Goal: Navigation & Orientation: Find specific page/section

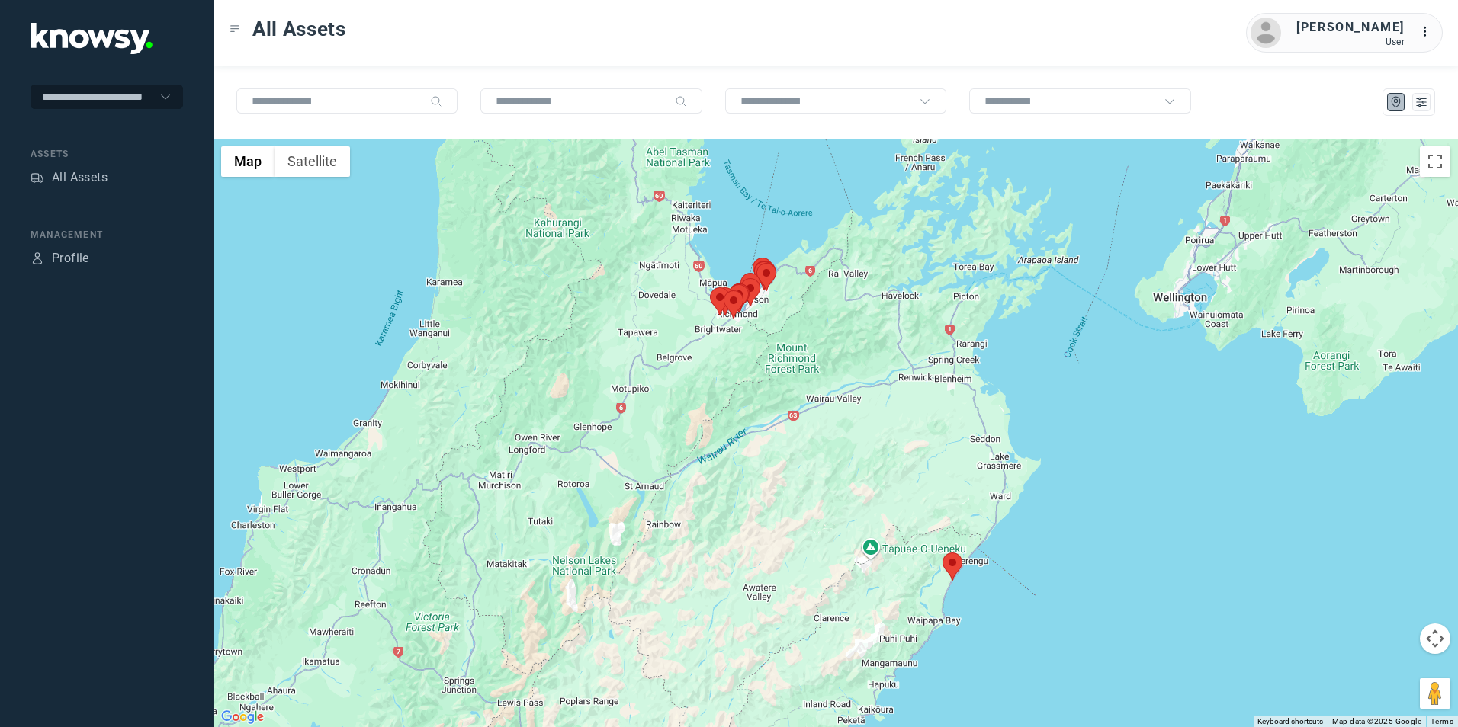
click at [950, 570] on img at bounding box center [952, 567] width 20 height 28
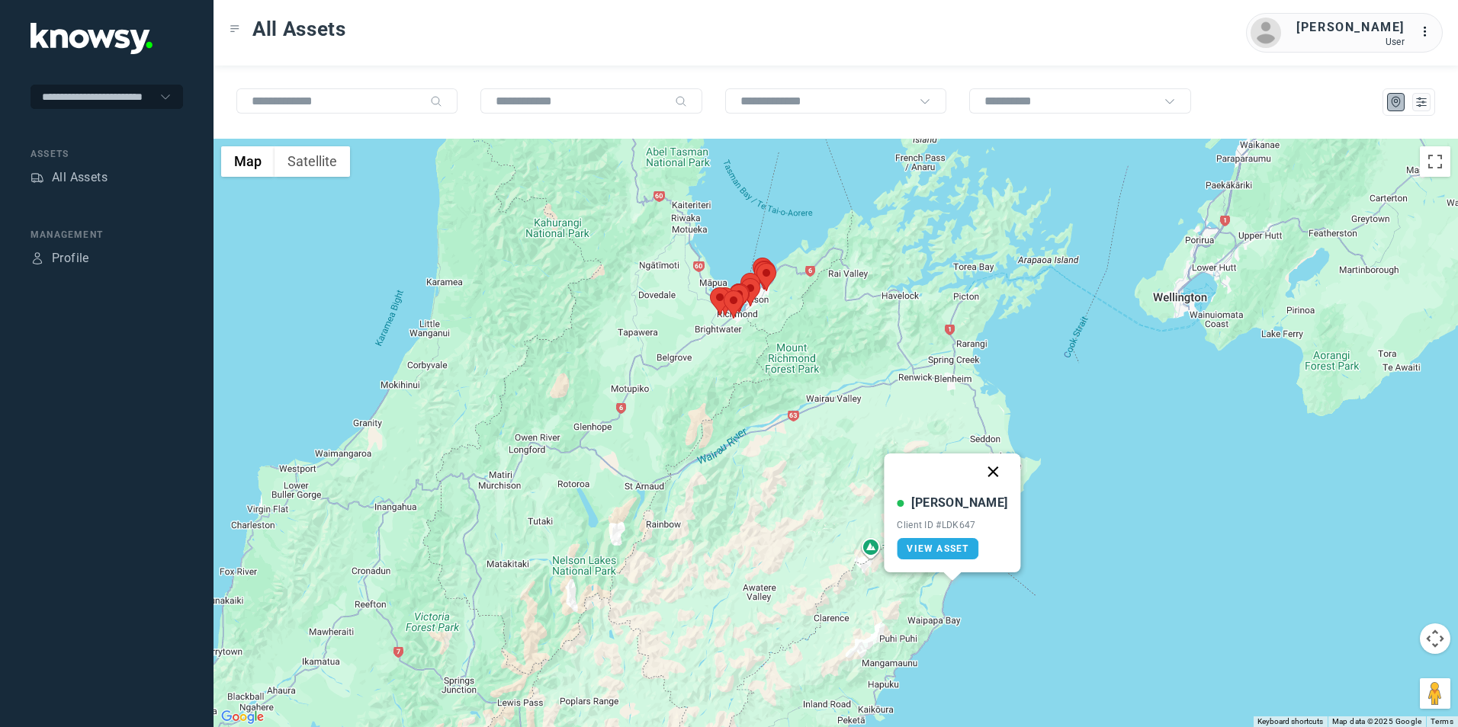
click at [976, 465] on button "Close" at bounding box center [993, 472] width 37 height 37
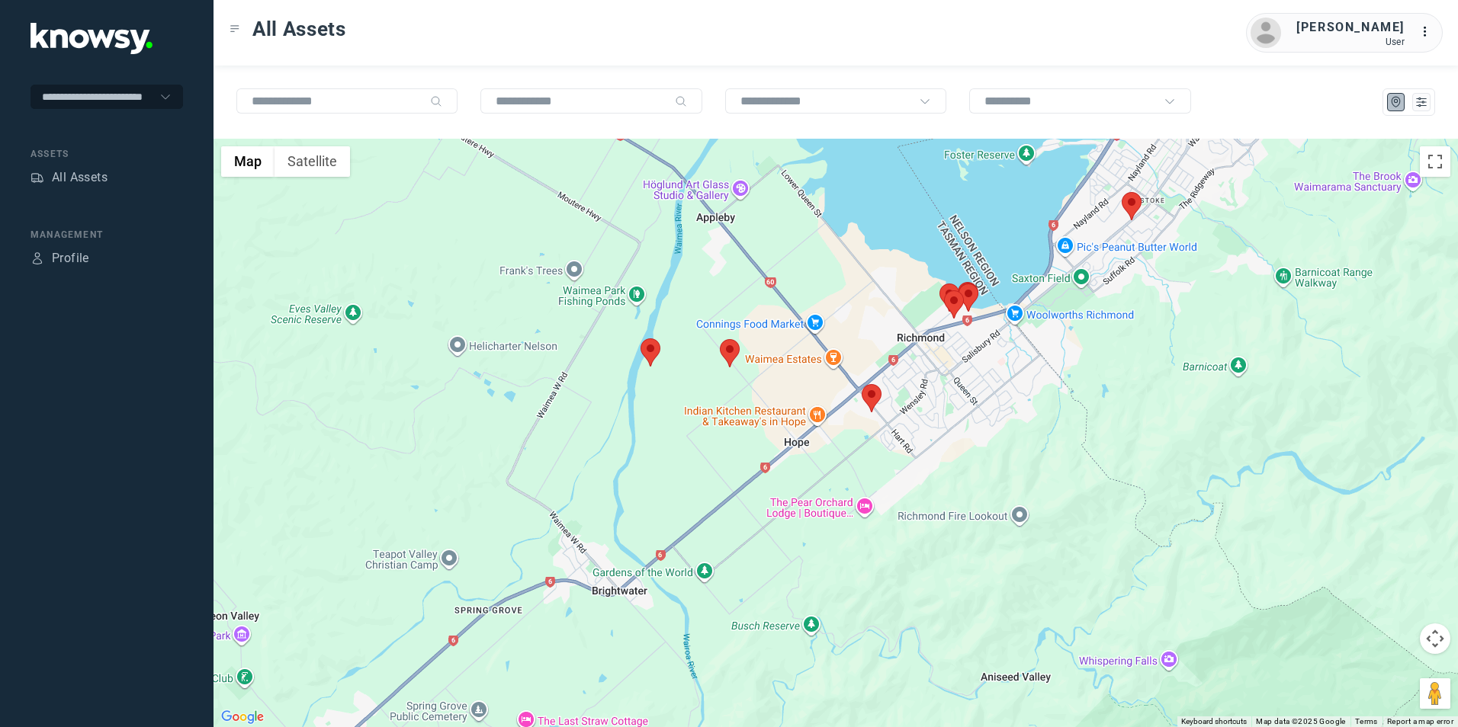
click at [736, 356] on img at bounding box center [730, 353] width 20 height 28
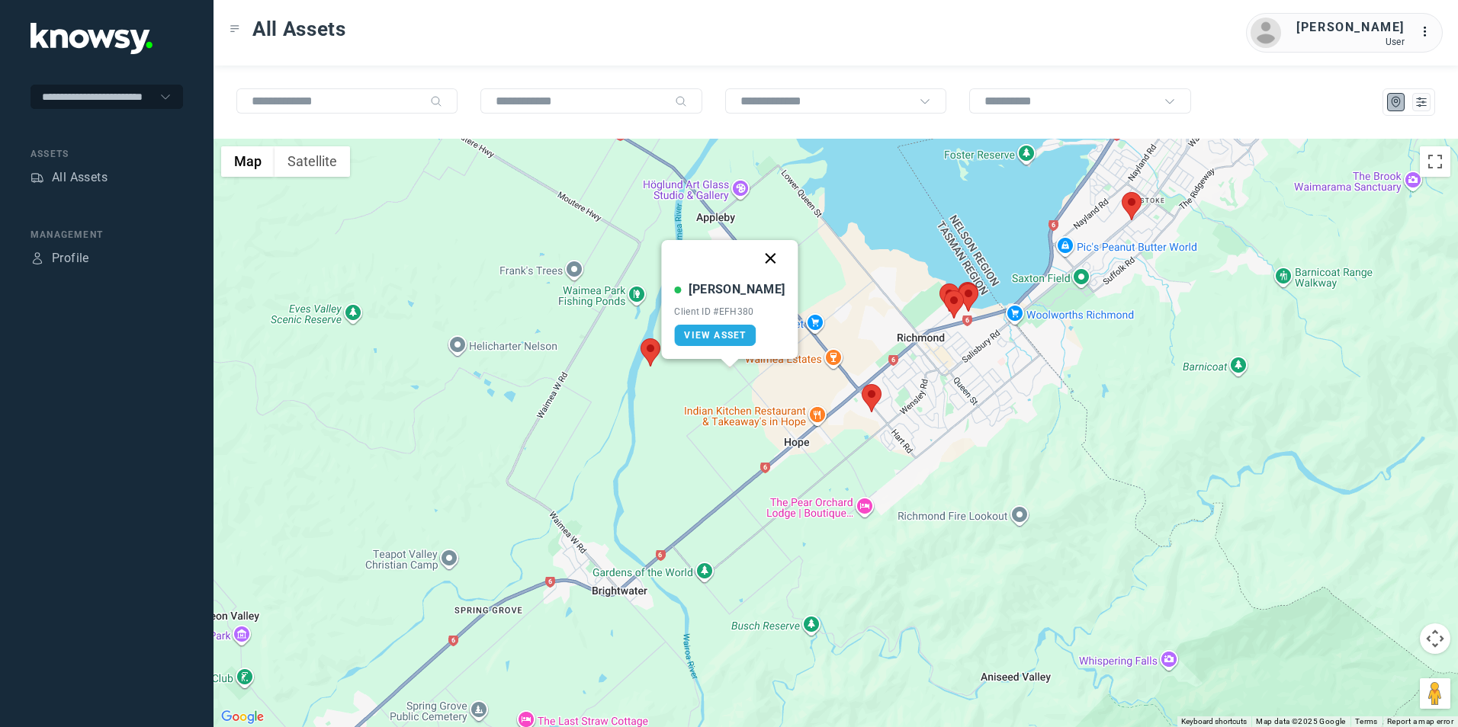
click at [759, 257] on button "Close" at bounding box center [770, 258] width 37 height 37
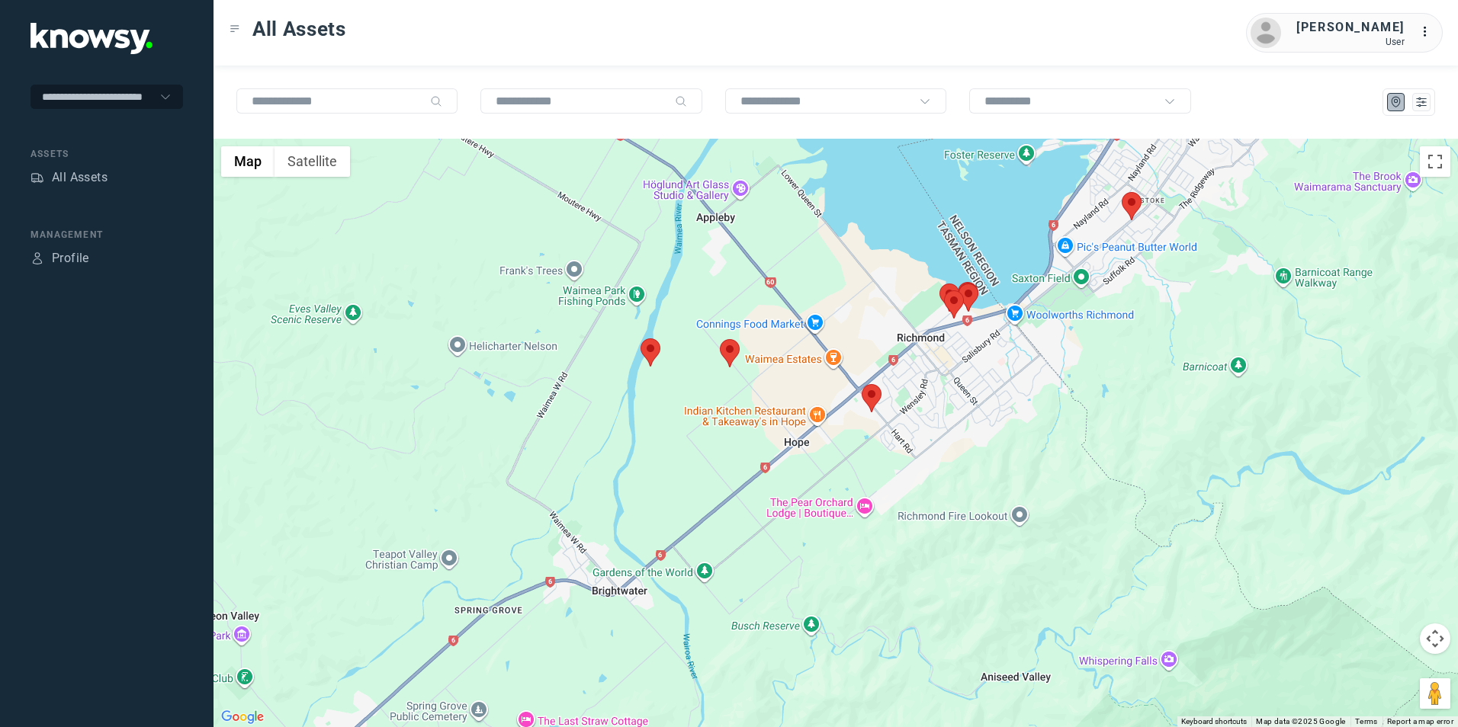
click at [877, 401] on img at bounding box center [872, 398] width 20 height 28
click at [900, 305] on button "Close" at bounding box center [912, 303] width 37 height 37
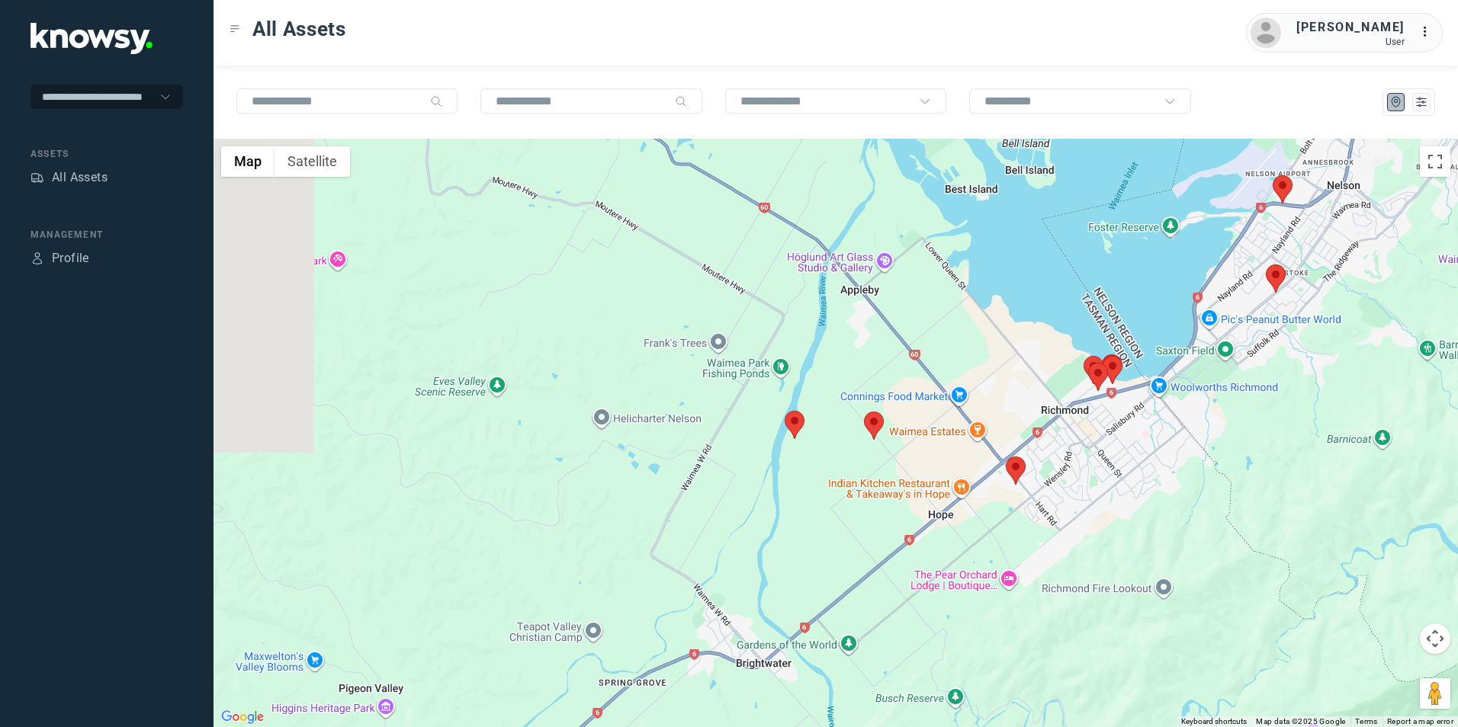
click at [1184, 409] on div "To navigate, press the arrow keys." at bounding box center [835, 433] width 1244 height 589
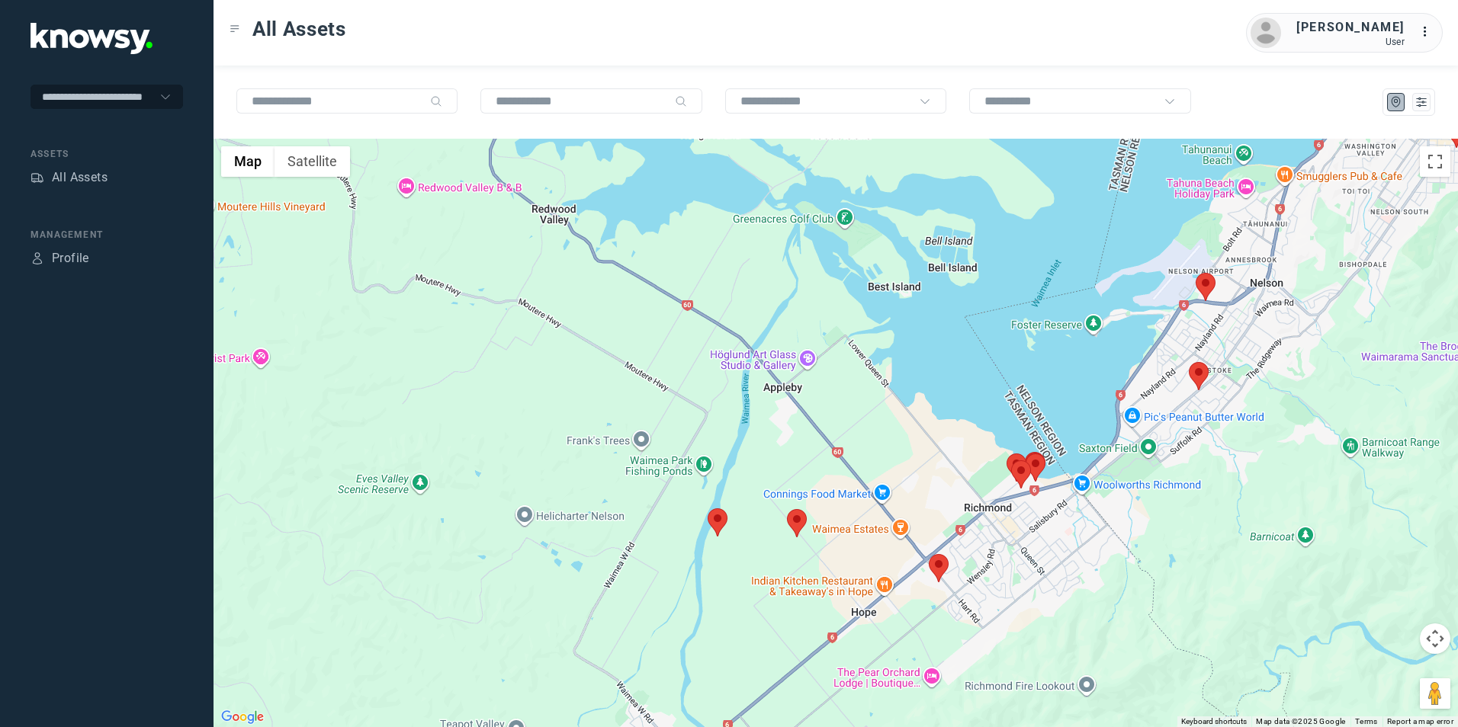
click at [1202, 287] on img at bounding box center [1205, 287] width 20 height 28
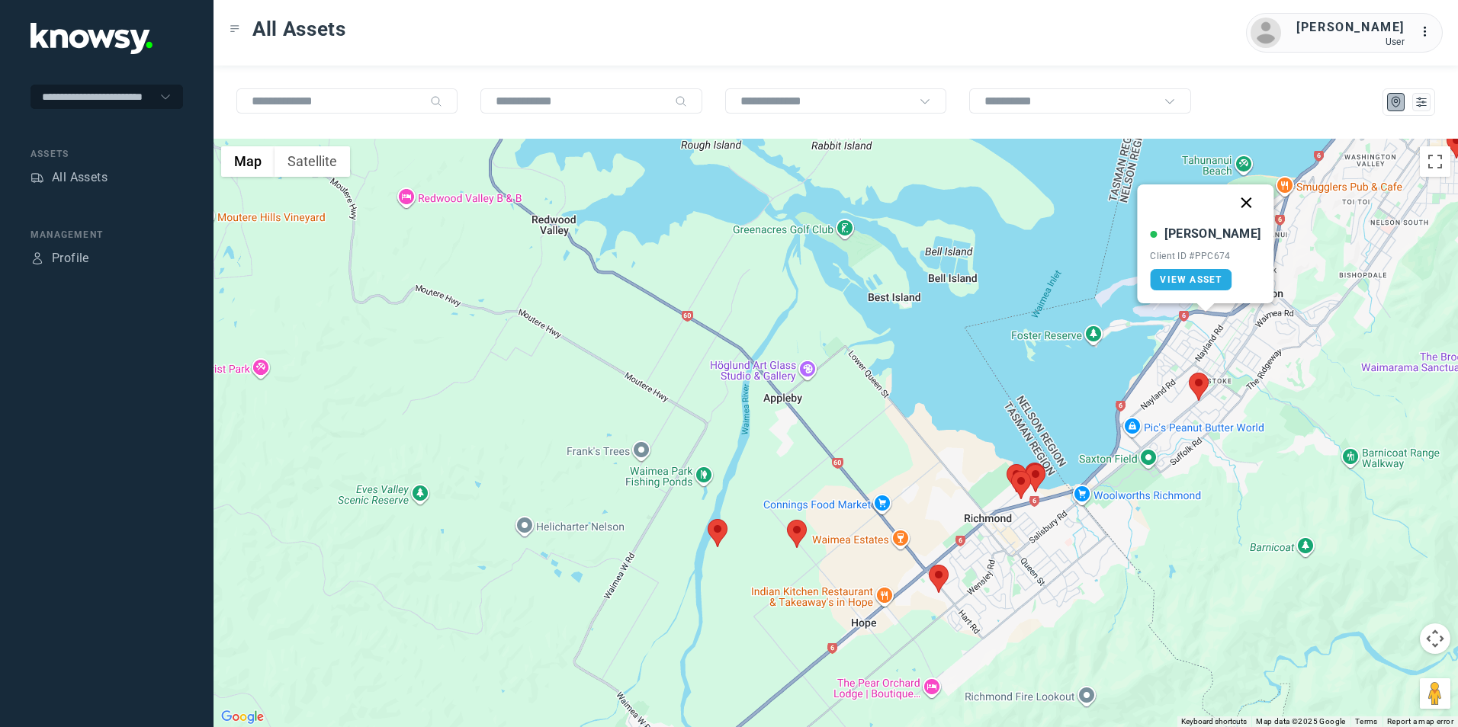
click at [1237, 203] on button "Close" at bounding box center [1246, 203] width 37 height 37
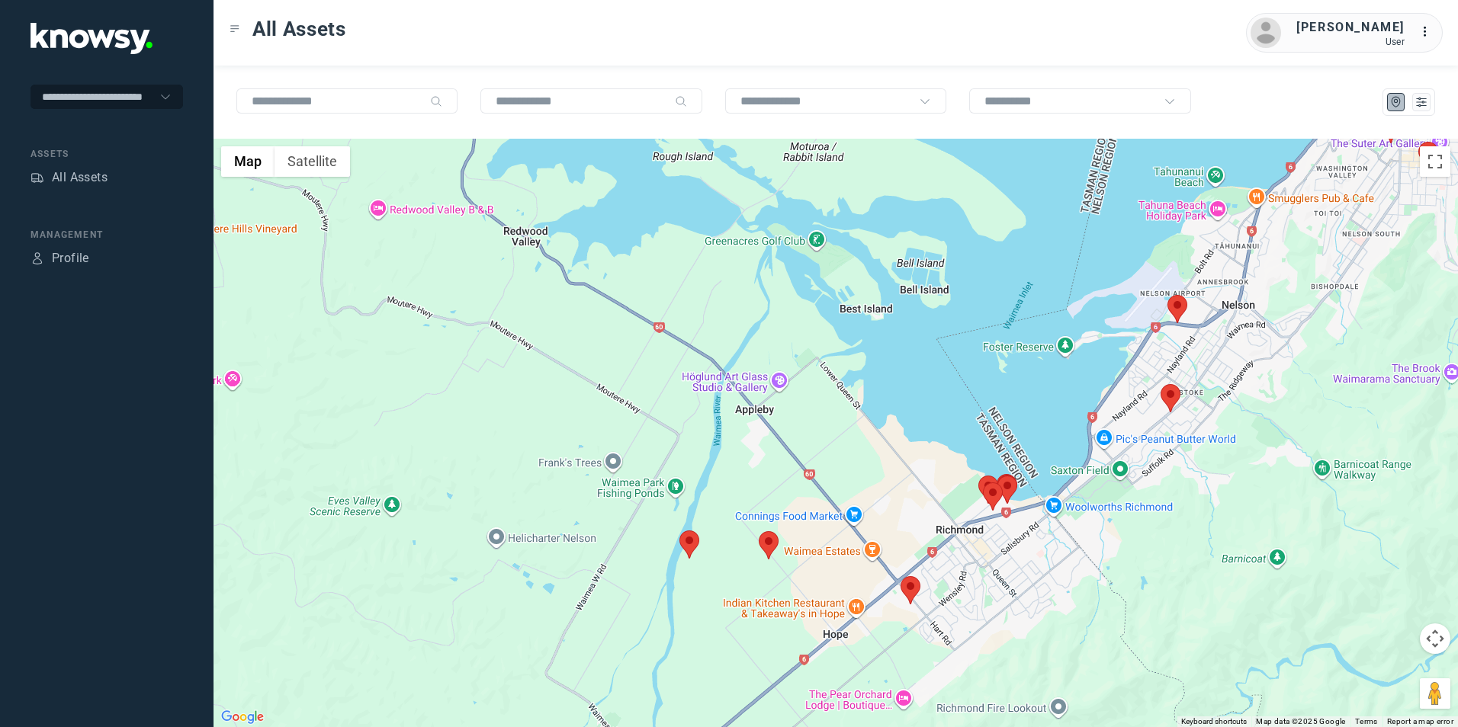
drag, startPoint x: 1332, startPoint y: 374, endPoint x: 1056, endPoint y: 486, distance: 297.9
click at [1065, 486] on div "To navigate, press the arrow keys." at bounding box center [835, 433] width 1244 height 589
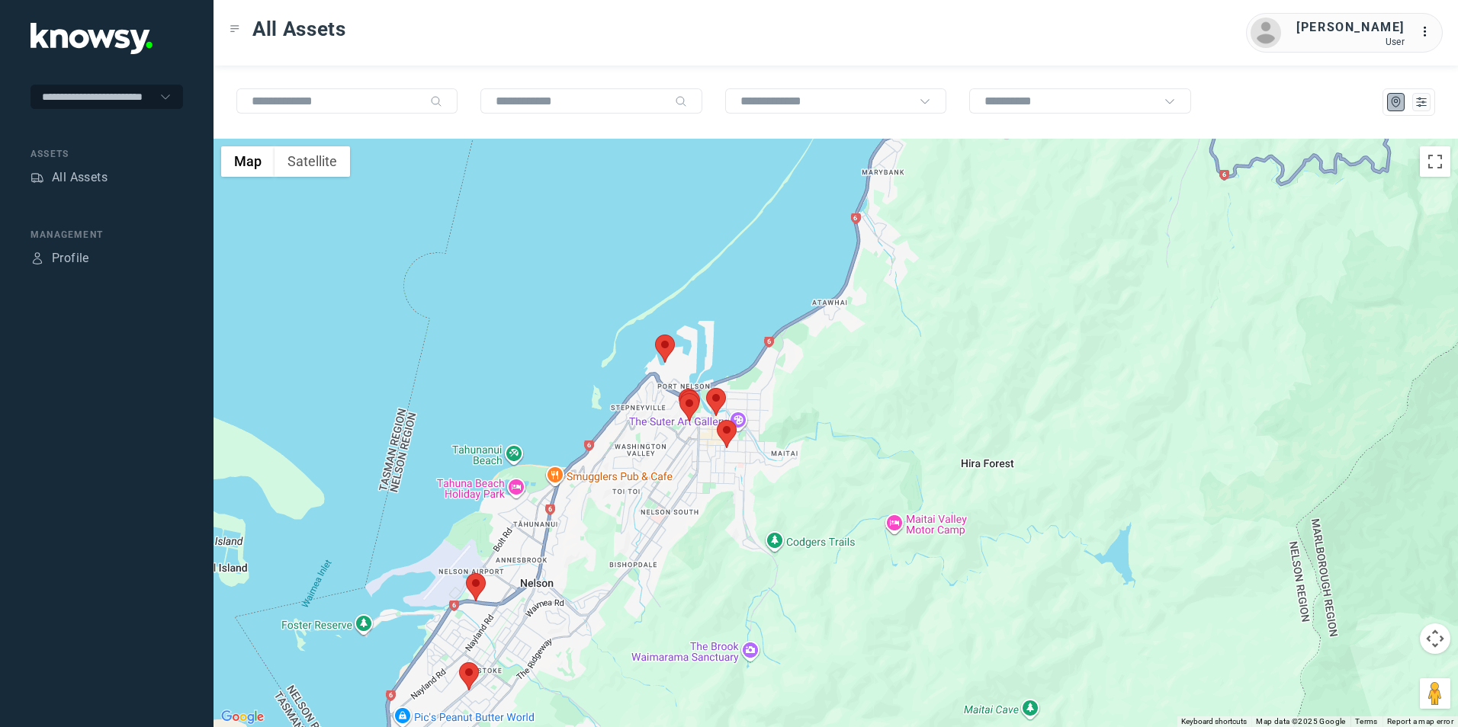
click at [663, 337] on img at bounding box center [665, 349] width 20 height 28
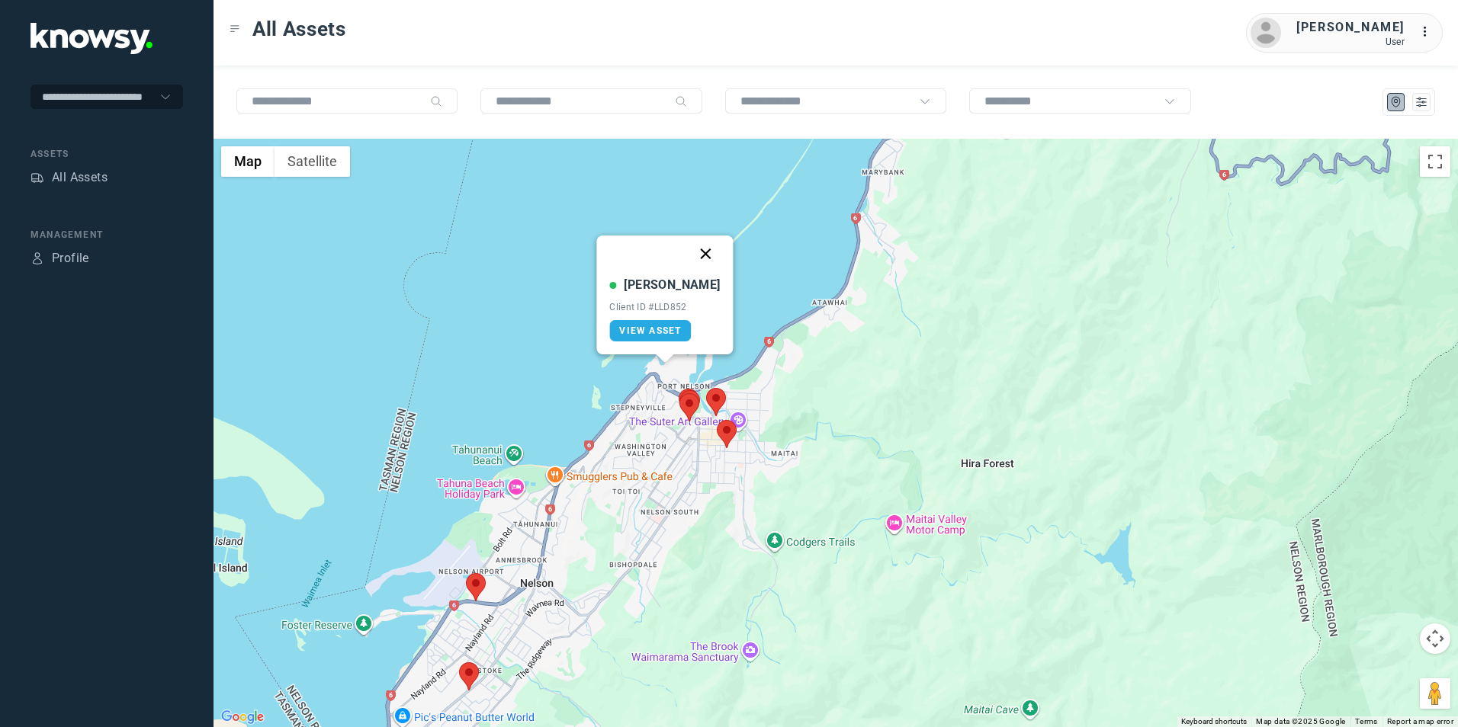
click at [689, 258] on button "Close" at bounding box center [706, 254] width 37 height 37
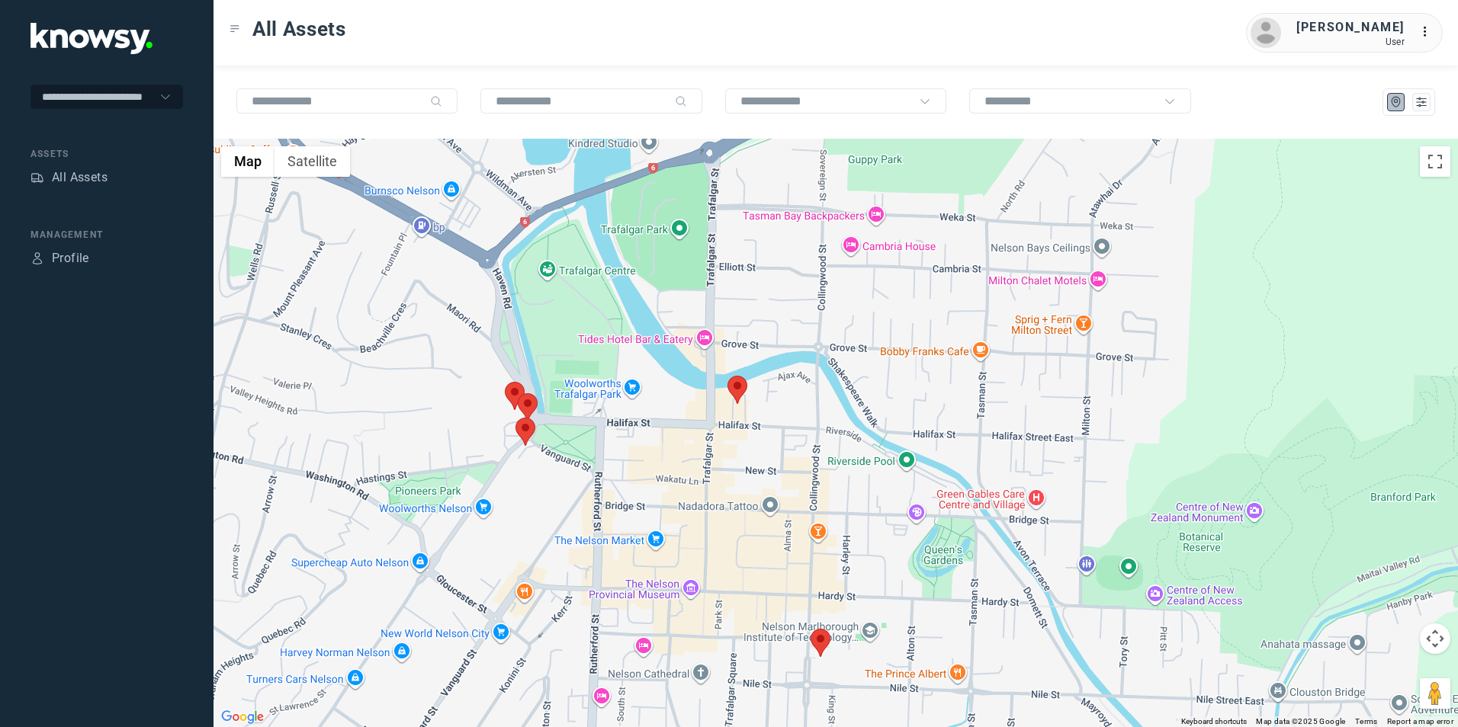
click at [813, 635] on img at bounding box center [820, 643] width 20 height 28
click at [851, 550] on button "Close" at bounding box center [861, 548] width 37 height 37
click at [515, 390] on img at bounding box center [515, 396] width 20 height 28
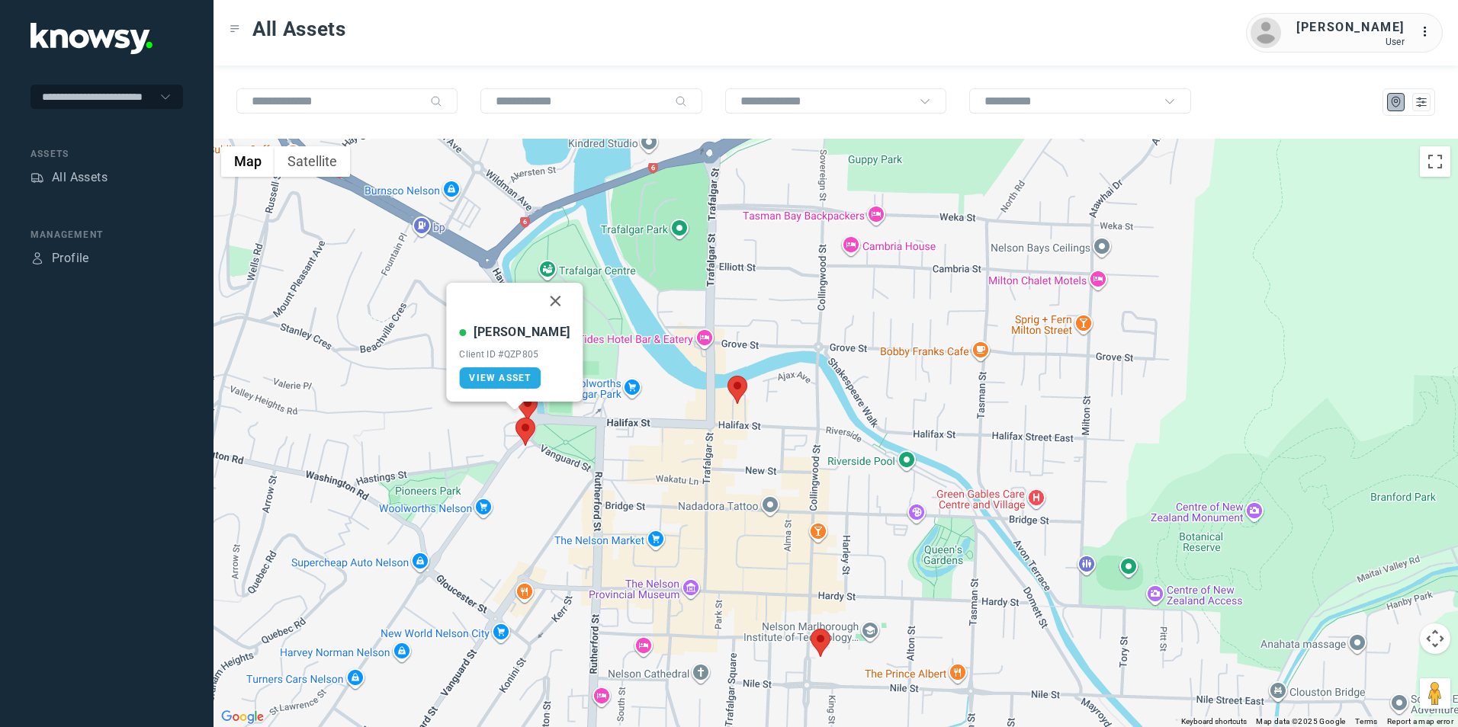
click at [529, 414] on img at bounding box center [528, 407] width 20 height 28
click at [523, 434] on img at bounding box center [525, 432] width 20 height 28
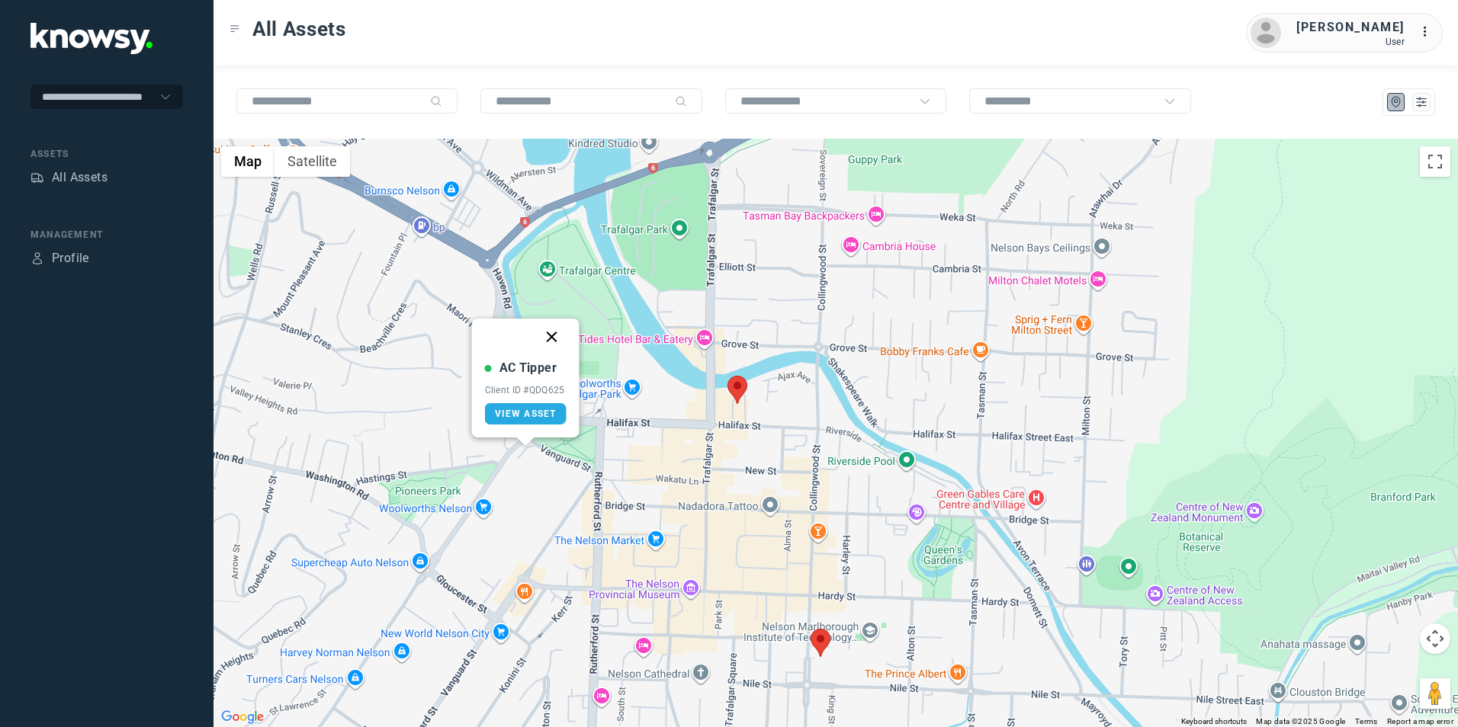
click at [558, 332] on button "Close" at bounding box center [552, 337] width 37 height 37
